Goal: Information Seeking & Learning: Understand process/instructions

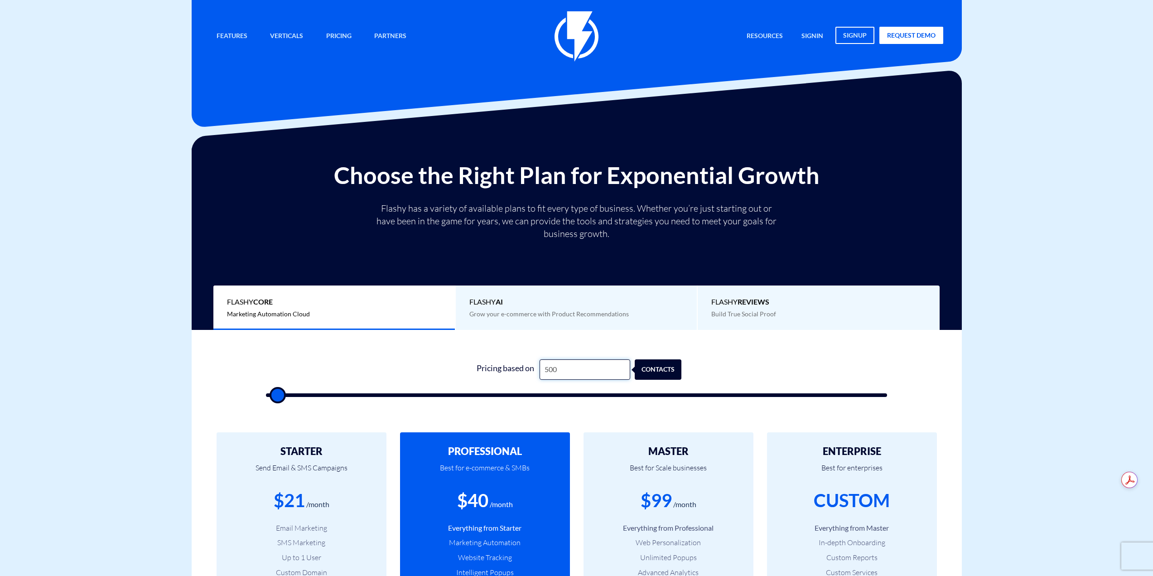
click at [593, 377] on input "500" at bounding box center [584, 369] width 91 height 20
click at [594, 375] on input "500" at bounding box center [584, 369] width 91 height 20
type input "4"
type input "500"
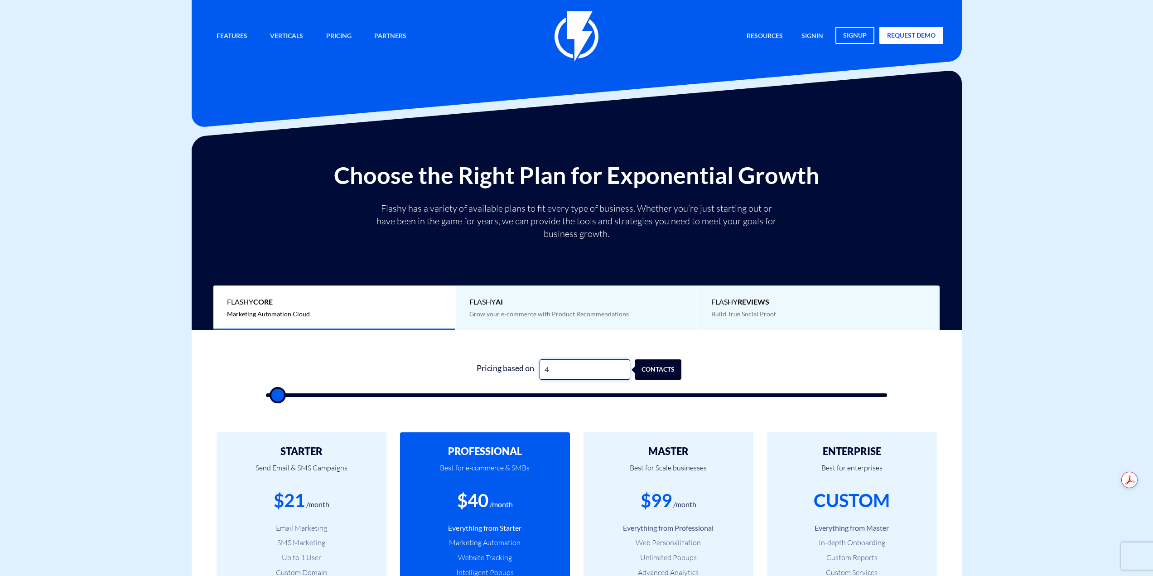
type input "41"
type input "500"
type input "415"
type input "500"
type input "4,150"
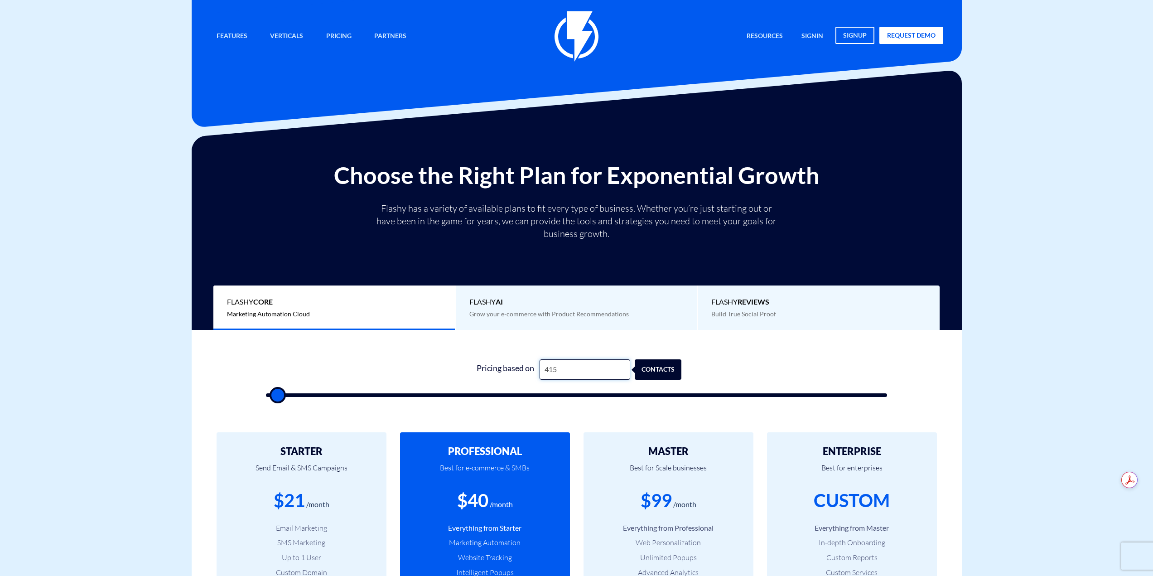
type input "4000"
type input "41,500"
type input "41500"
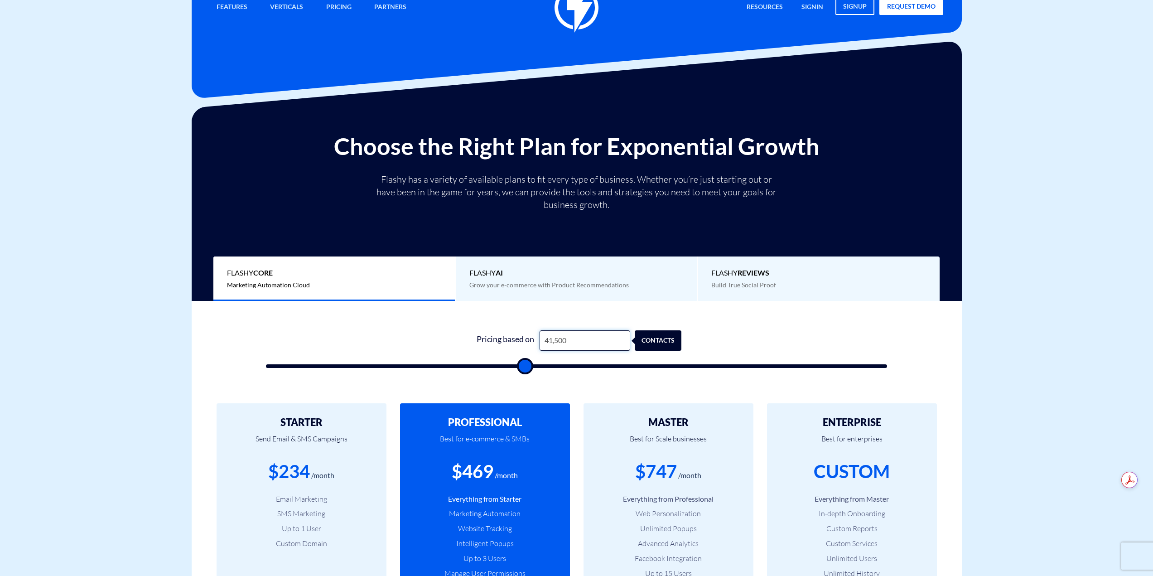
scroll to position [45, 0]
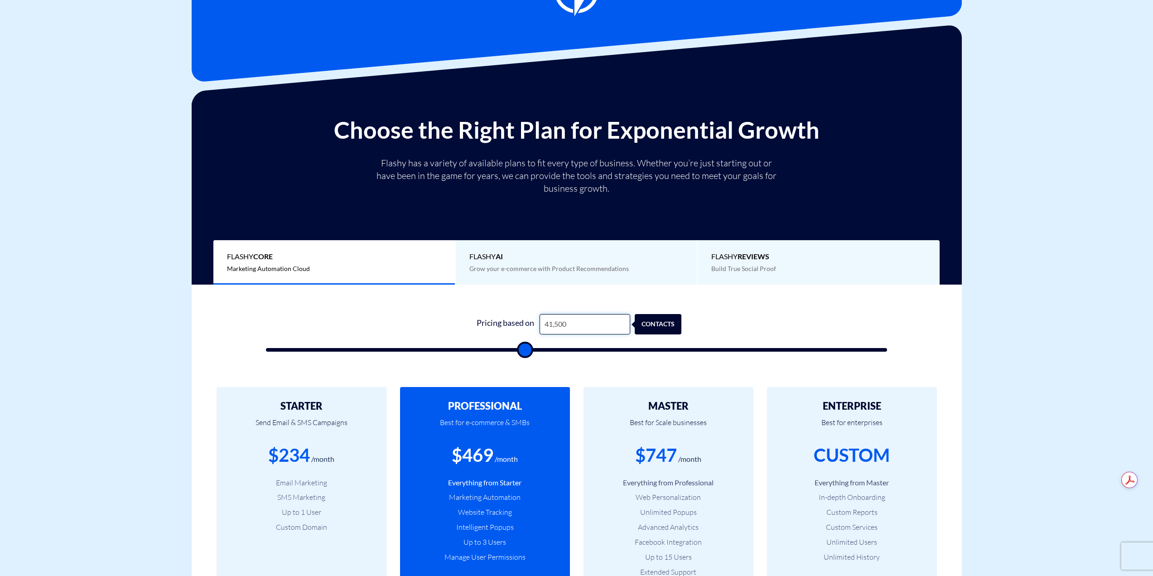
click at [549, 324] on input "41,500" at bounding box center [584, 324] width 91 height 20
type input "42,500"
type input "42500"
type input "41,500"
type input "41500"
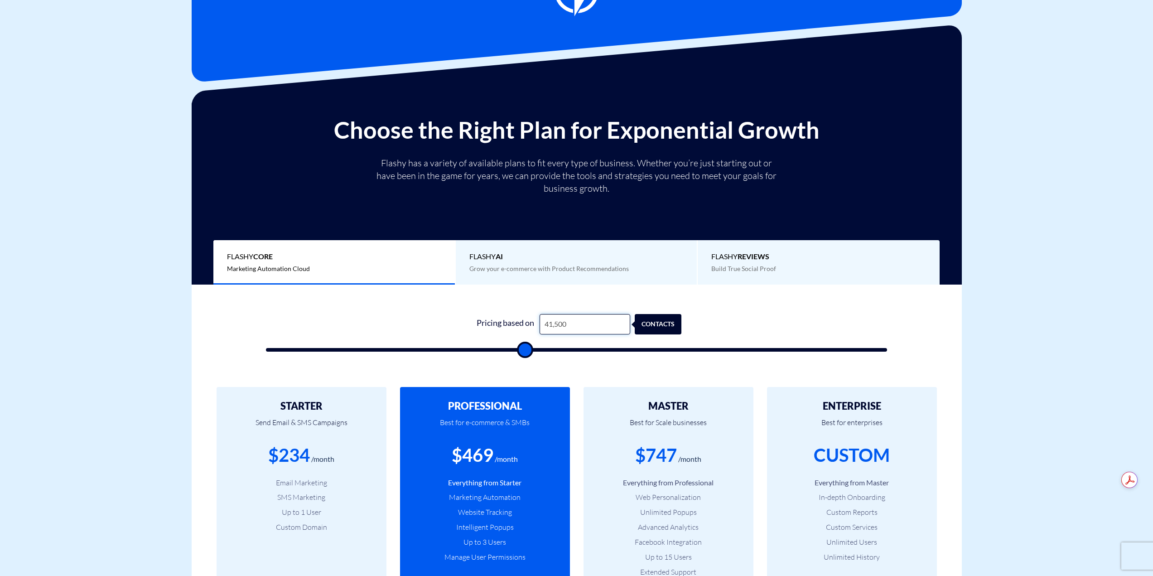
type input "42,500"
type input "42500"
type input "41,500"
type input "41500"
type input "42,500"
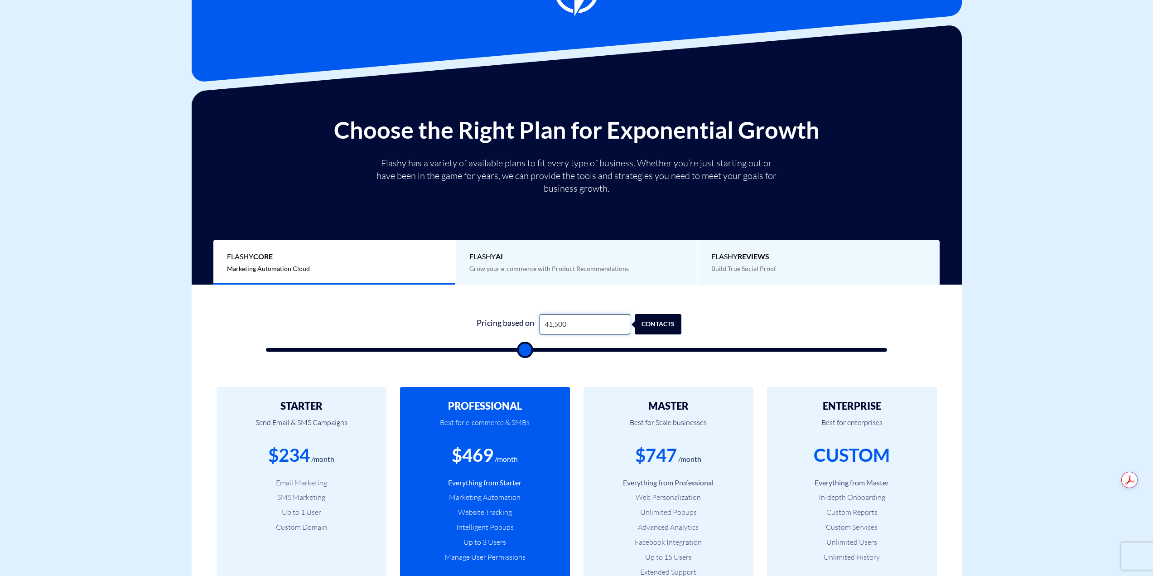
type input "42500"
type input "41,500"
type input "41500"
click at [595, 321] on input "41,500" at bounding box center [584, 324] width 91 height 20
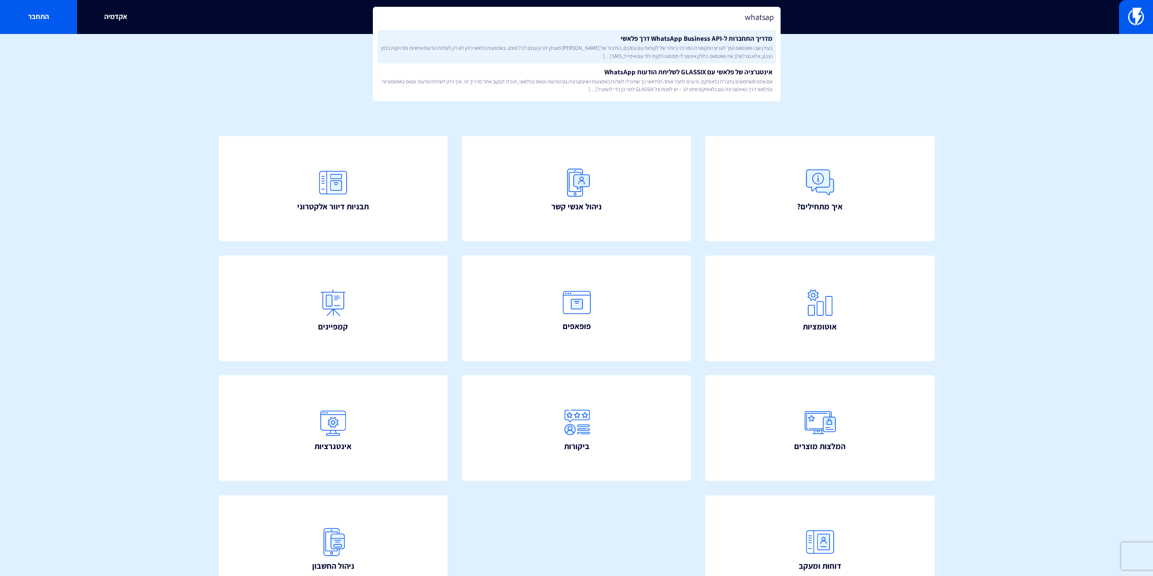
type input "whatsap"
click at [658, 33] on link "מדריך התחברות ל-WhatsApp Business API דרך פלאשי בעידן שבו וואטסאפ הפך לערוץ התק…" at bounding box center [576, 47] width 399 height 34
